Goal: Find specific page/section: Find specific page/section

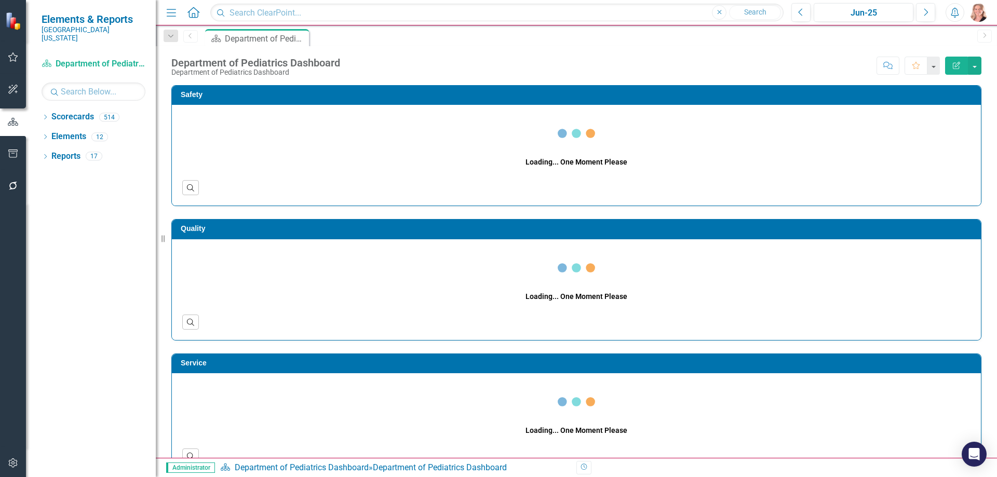
click at [44, 115] on icon "Dropdown" at bounding box center [45, 118] width 7 height 6
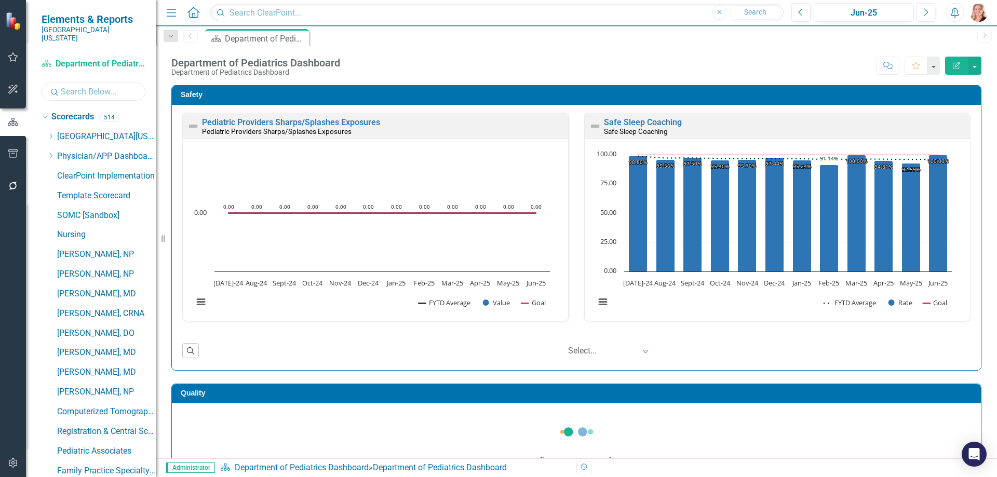
click at [96, 86] on input "text" at bounding box center [94, 92] width 104 height 18
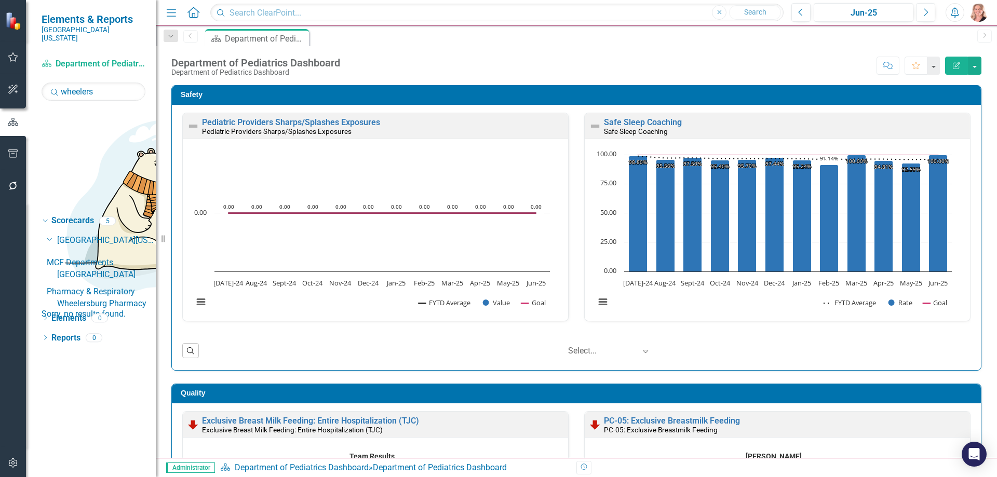
click at [123, 269] on link "[GEOGRAPHIC_DATA]" at bounding box center [106, 275] width 99 height 12
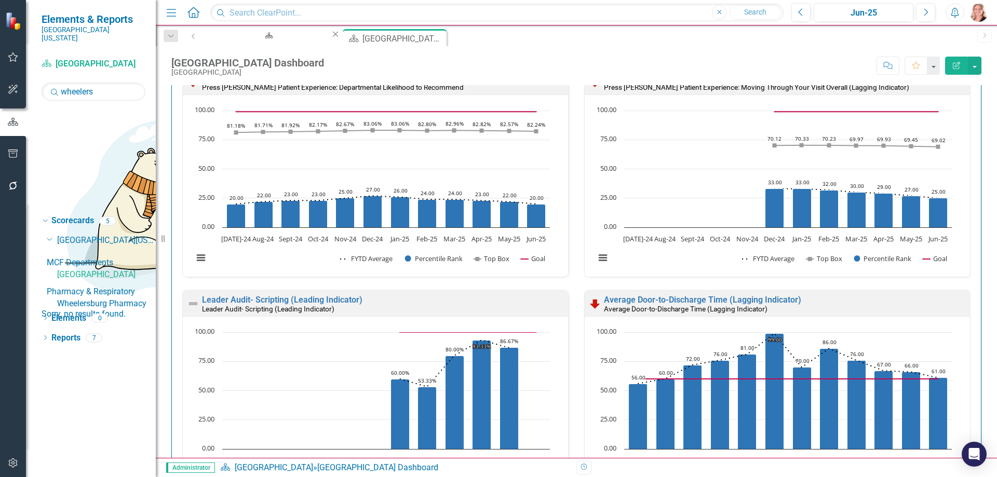
scroll to position [623, 0]
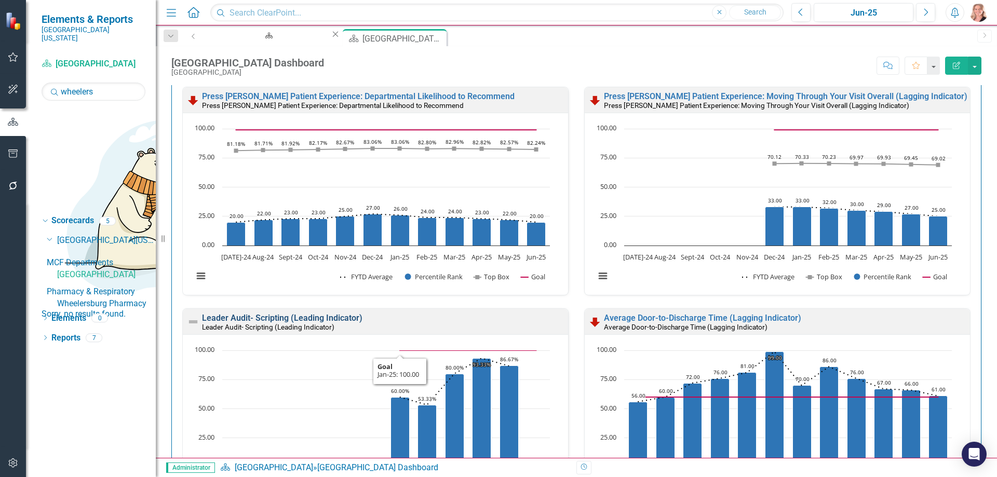
click at [327, 319] on link "Leader Audit- Scripting (Leading Indicator)" at bounding box center [282, 318] width 161 height 10
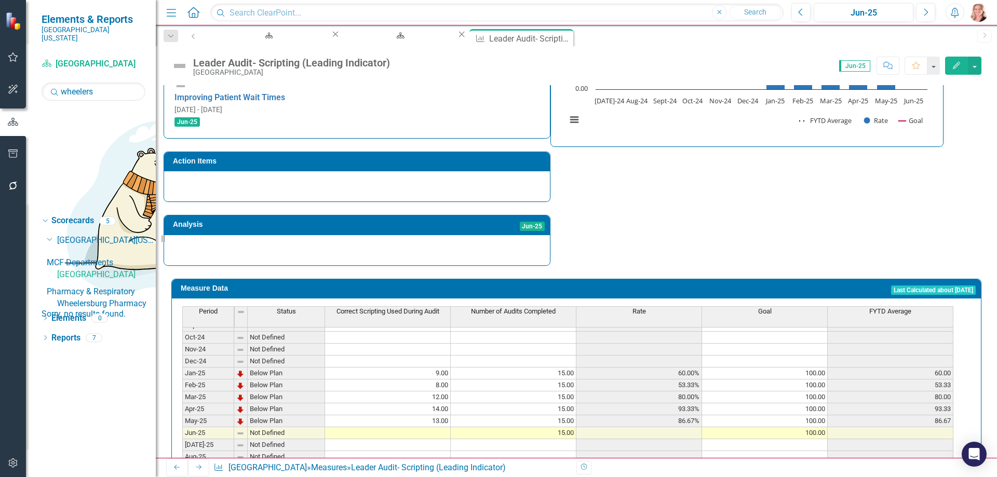
scroll to position [312, 0]
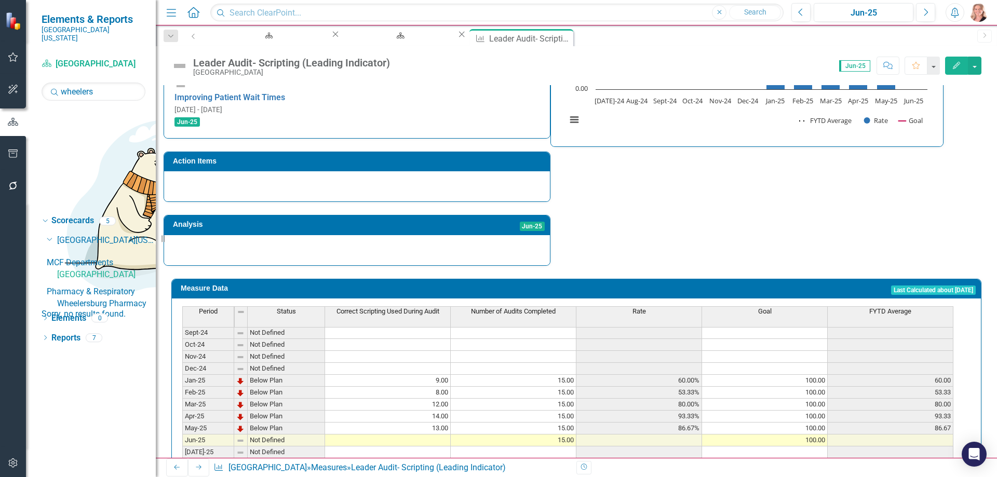
click at [424, 404] on tbody "Apr-24 Not Defined May-24 Not Defined Jun-24 Not Defined [DATE]-24 Not Defined …" at bounding box center [567, 428] width 771 height 323
click at [623, 203] on div "Strategic Values Service MCF Departments Q4-25 A Better Way Improving Patient W…" at bounding box center [577, 102] width 826 height 327
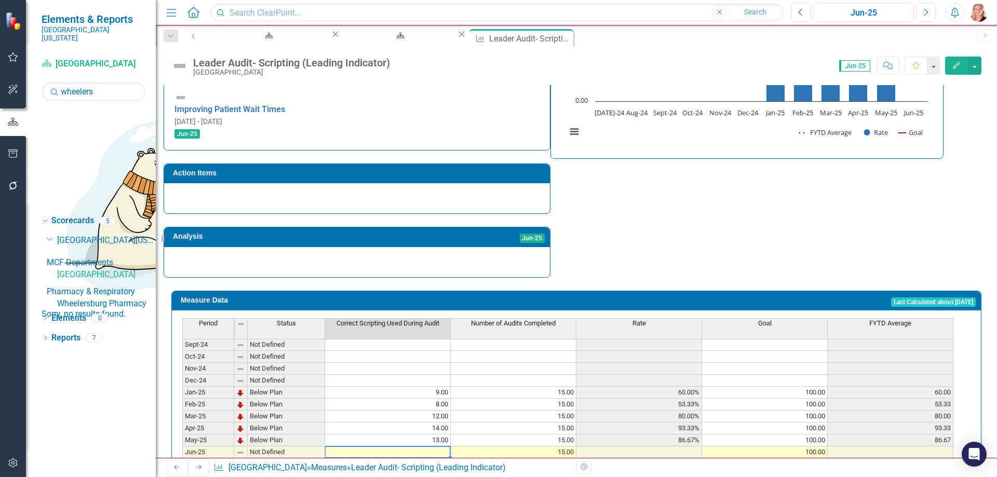
click at [438, 447] on td at bounding box center [388, 453] width 126 height 12
click at [717, 205] on div "Strategic Values Service MCF Departments Q4-25 A Better Way Improving Patient W…" at bounding box center [577, 114] width 826 height 327
click at [560, 41] on icon "Close" at bounding box center [565, 37] width 10 height 8
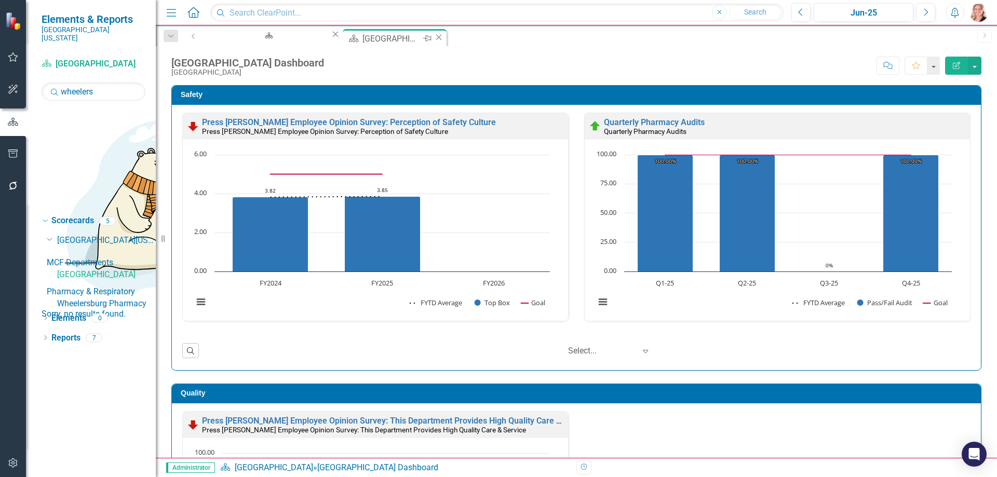
click at [434, 39] on icon "Close" at bounding box center [439, 37] width 10 height 8
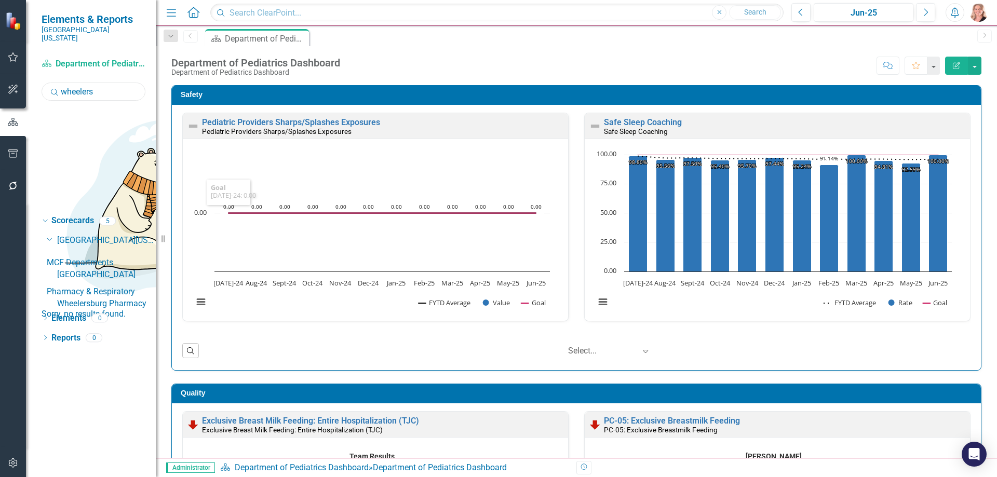
click at [100, 83] on input "wheelers" at bounding box center [94, 92] width 104 height 18
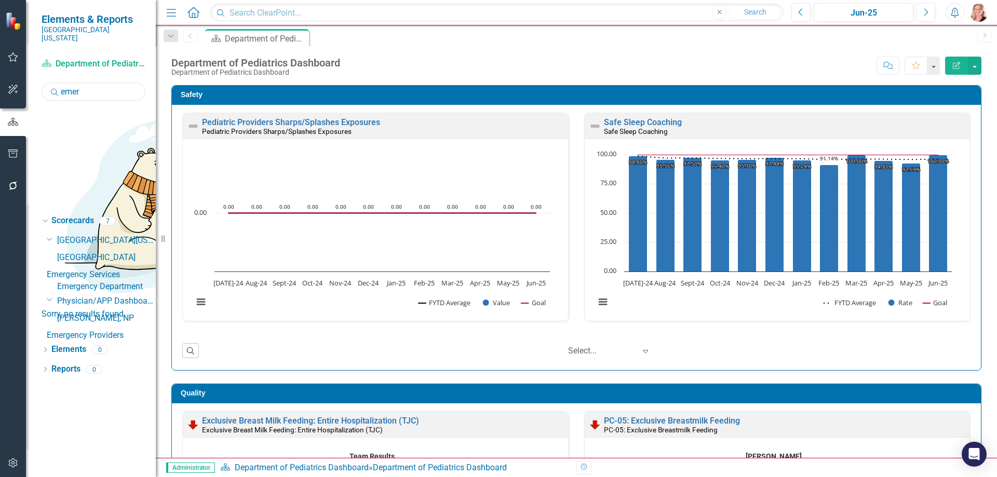
type input "emer"
click at [94, 281] on link "Emergency Department" at bounding box center [106, 287] width 99 height 12
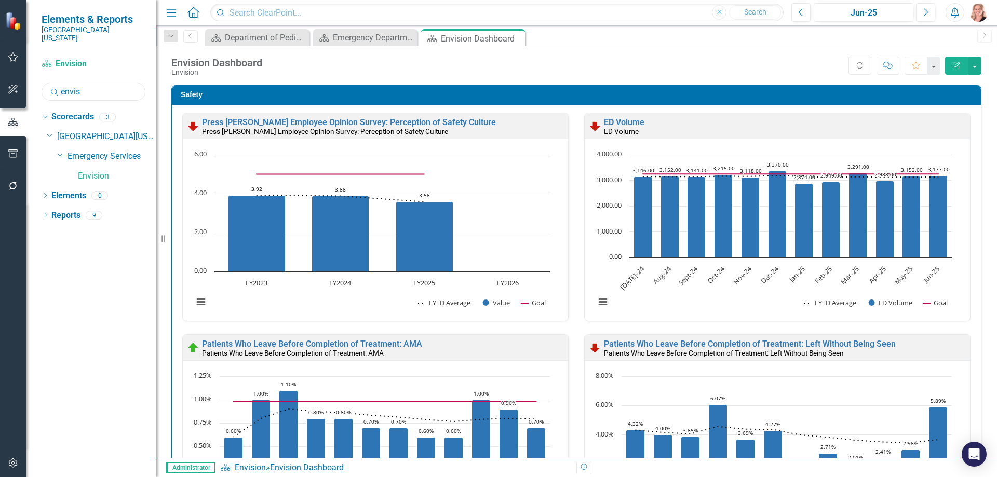
click at [102, 83] on input "envis" at bounding box center [94, 92] width 104 height 18
click at [100, 83] on input "envis" at bounding box center [94, 92] width 104 height 18
click at [90, 89] on input "envis" at bounding box center [94, 92] width 104 height 18
click at [89, 88] on input "envis" at bounding box center [94, 92] width 104 height 18
click at [86, 85] on input "envis" at bounding box center [94, 92] width 104 height 18
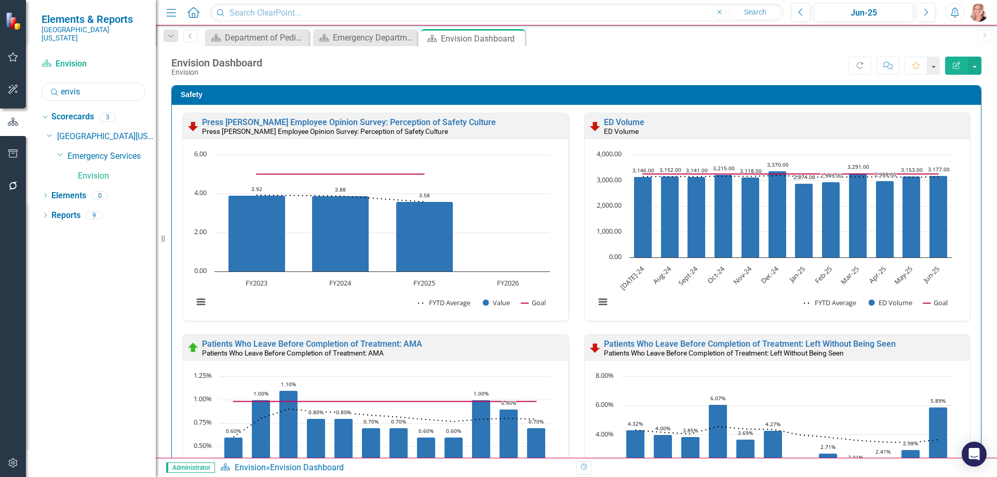
click at [85, 85] on input "envis" at bounding box center [94, 92] width 104 height 18
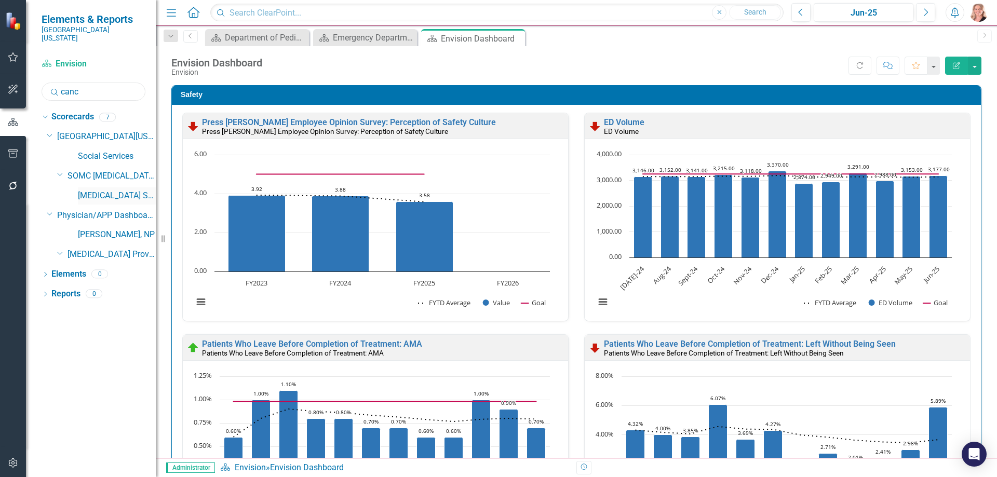
type input "canc"
click at [123, 190] on link "[MEDICAL_DATA] Services and Infusion" at bounding box center [117, 196] width 78 height 12
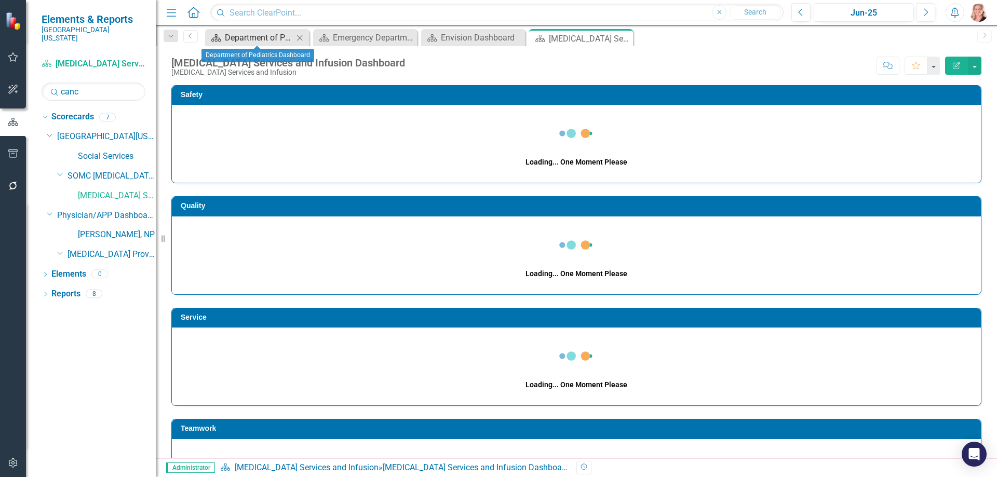
click at [300, 39] on icon "Close" at bounding box center [300, 38] width 10 height 8
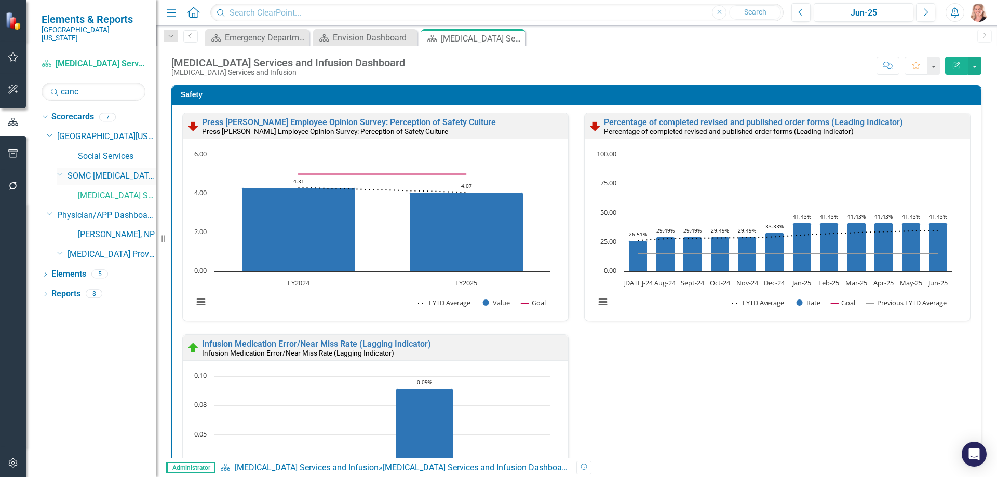
click at [98, 170] on link "SOMC [MEDICAL_DATA] & Infusion Services" at bounding box center [112, 176] width 88 height 12
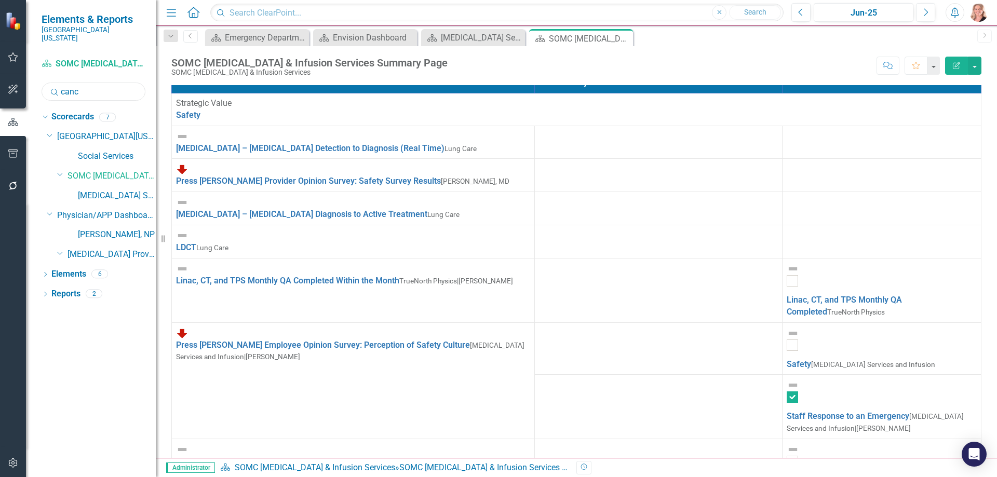
click at [95, 86] on input "canc" at bounding box center [94, 92] width 104 height 18
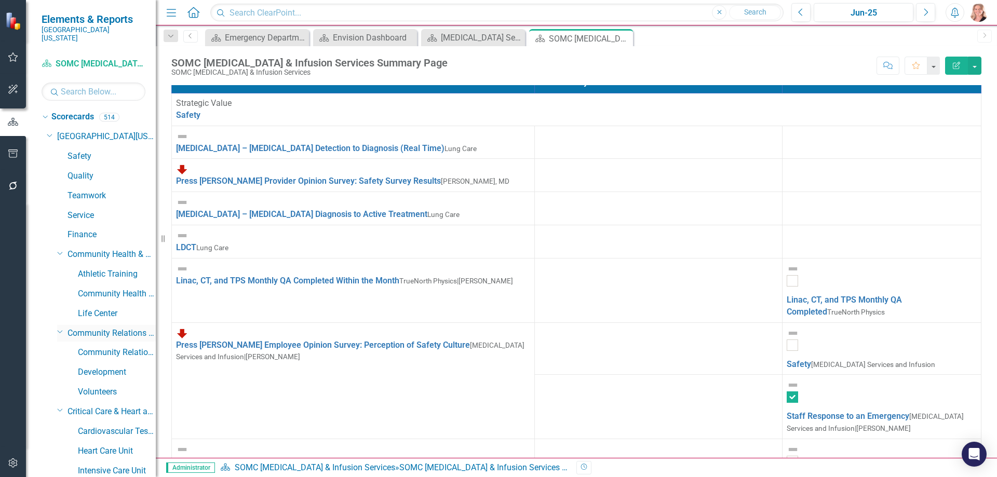
click at [58, 249] on icon "Dropdown" at bounding box center [60, 253] width 6 height 8
click at [58, 269] on icon "Dropdown" at bounding box center [60, 273] width 6 height 8
click at [57, 288] on icon "Dropdown" at bounding box center [60, 292] width 6 height 8
drag, startPoint x: 58, startPoint y: 305, endPoint x: 58, endPoint y: 317, distance: 11.9
click at [58, 308] on icon "Dropdown" at bounding box center [60, 312] width 6 height 8
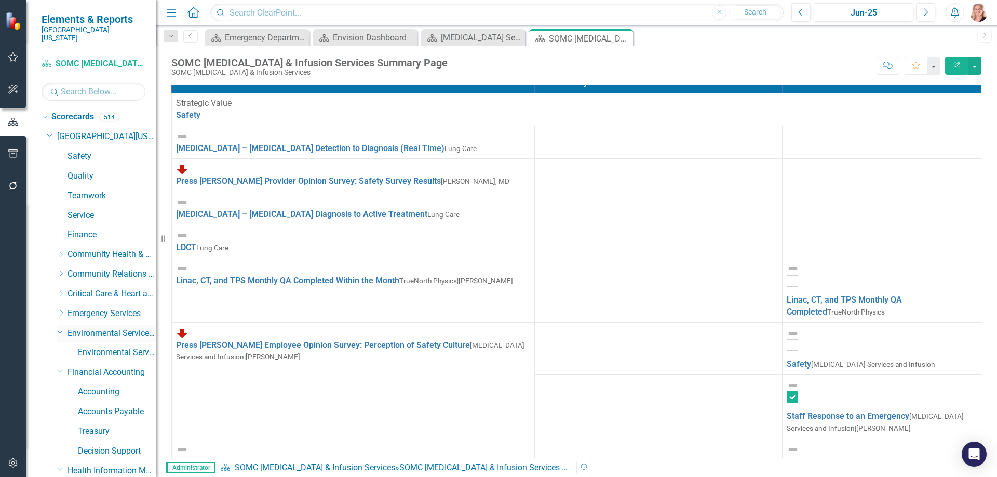
click at [58, 328] on icon "Dropdown" at bounding box center [60, 332] width 6 height 8
click at [60, 348] on icon "Dropdown" at bounding box center [60, 352] width 6 height 8
click at [59, 367] on icon "Dropdown" at bounding box center [60, 371] width 6 height 8
click at [56, 386] on div "Dropdown" at bounding box center [59, 390] width 9 height 8
click at [57, 406] on icon "Dropdown" at bounding box center [60, 410] width 6 height 8
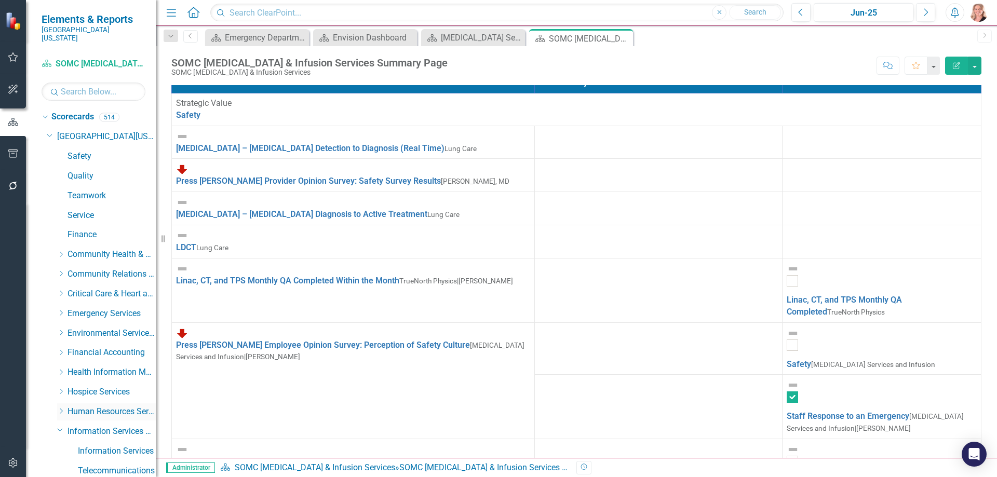
scroll to position [52, 0]
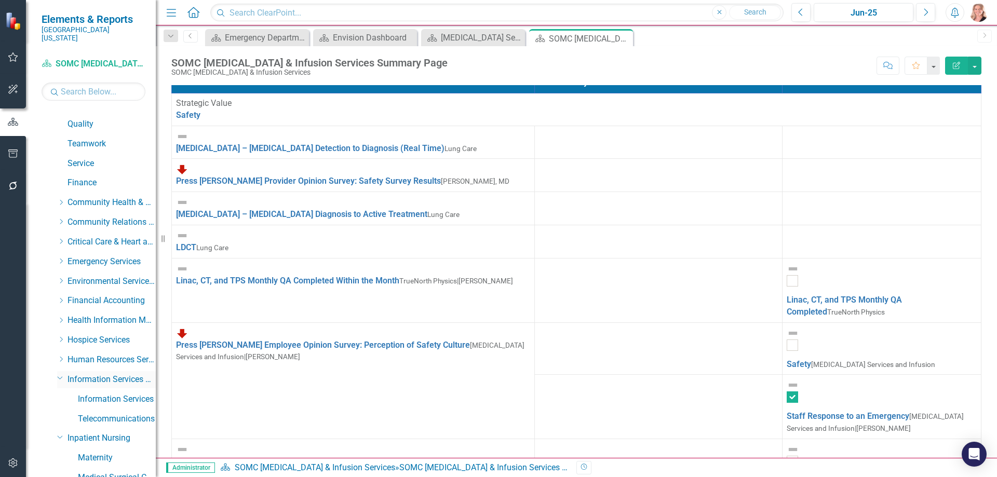
click at [60, 374] on icon "Dropdown" at bounding box center [60, 378] width 6 height 8
click at [59, 394] on icon "Dropdown" at bounding box center [60, 398] width 6 height 8
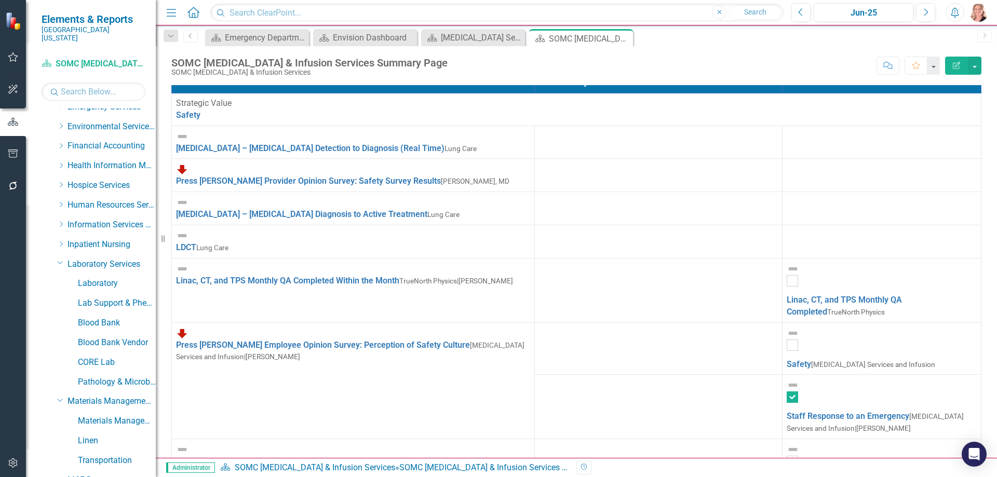
scroll to position [208, 0]
click at [60, 258] on icon "Dropdown" at bounding box center [60, 262] width 6 height 8
click at [60, 277] on icon "Dropdown" at bounding box center [60, 281] width 6 height 8
click at [59, 297] on icon "Dropdown" at bounding box center [60, 301] width 6 height 8
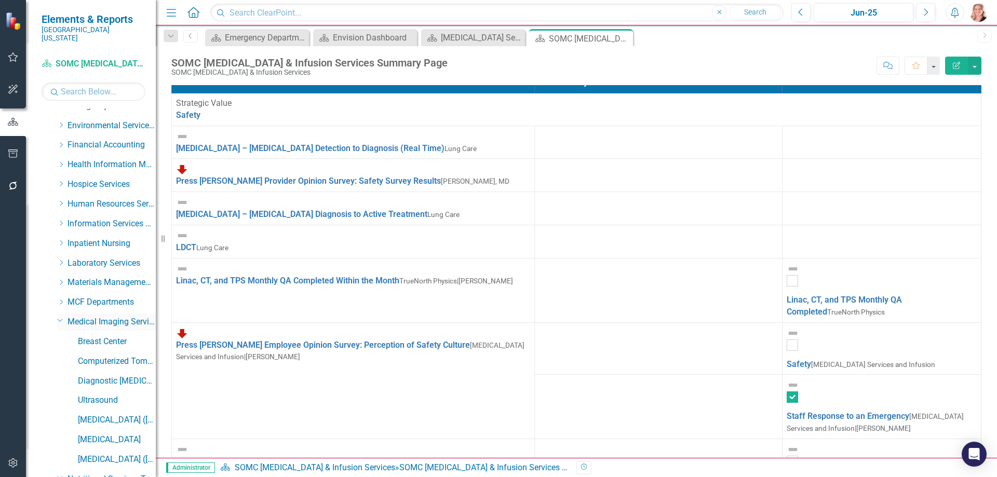
click at [59, 316] on icon "Dropdown" at bounding box center [60, 320] width 6 height 8
click at [61, 336] on icon "Dropdown" at bounding box center [60, 340] width 6 height 8
click at [58, 356] on icon "Dropdown" at bounding box center [60, 360] width 6 height 8
click at [56, 376] on div "Dropdown" at bounding box center [59, 380] width 9 height 8
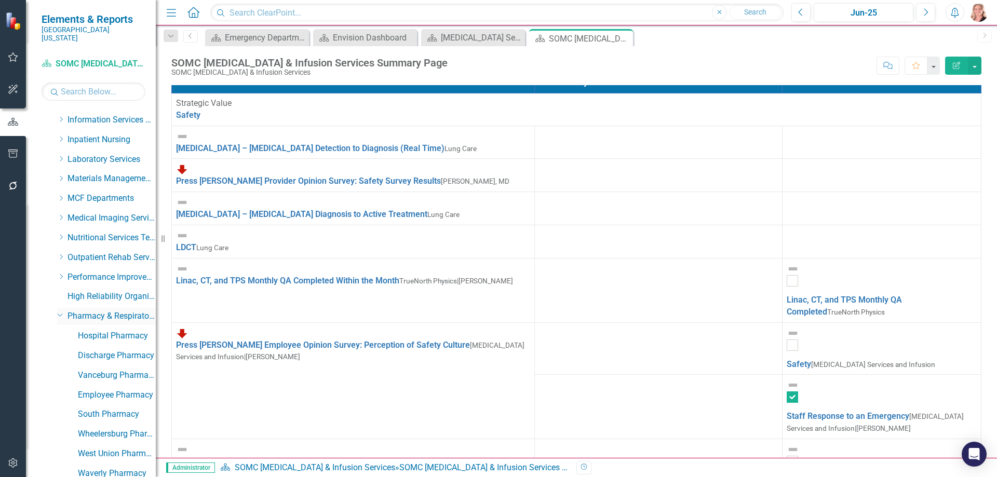
click at [57, 311] on icon "Dropdown" at bounding box center [60, 315] width 6 height 8
click at [62, 330] on icon "Dropdown" at bounding box center [60, 334] width 6 height 8
click at [63, 350] on div "Dropdown" at bounding box center [59, 354] width 9 height 8
click at [60, 370] on icon "Dropdown" at bounding box center [60, 374] width 6 height 8
click at [63, 390] on icon "Dropdown" at bounding box center [60, 394] width 6 height 8
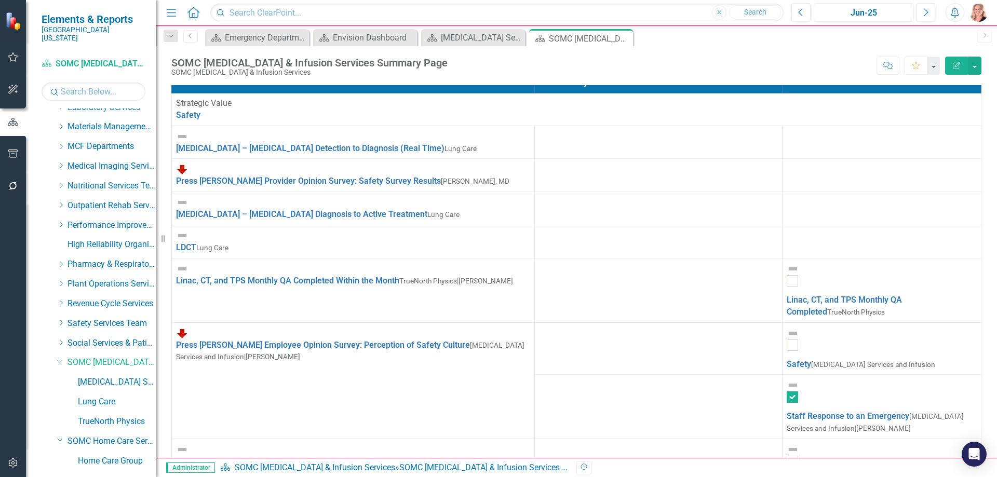
scroll to position [0, 0]
click at [478, 39] on div "Cancer Services and Infusion Dashboard" at bounding box center [475, 37] width 69 height 13
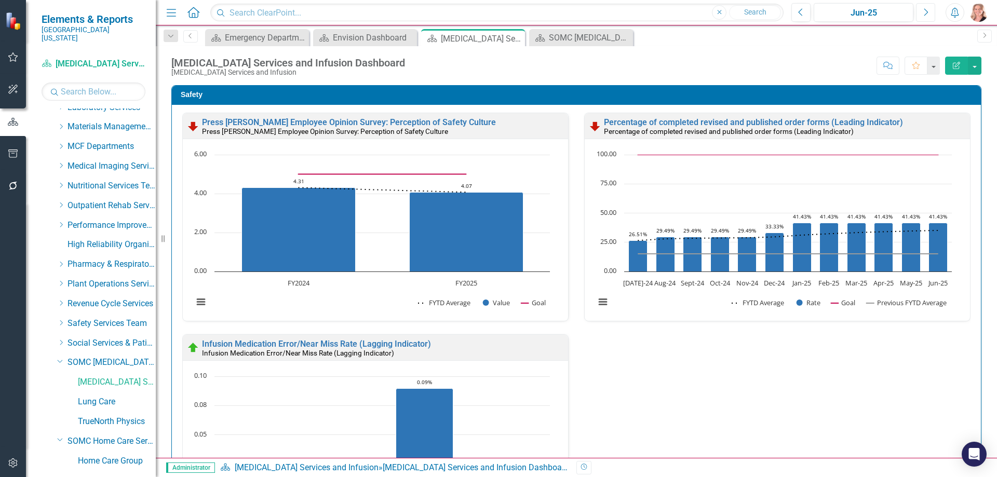
click at [923, 16] on button "Next" at bounding box center [925, 12] width 19 height 19
